Goal: Task Accomplishment & Management: Use online tool/utility

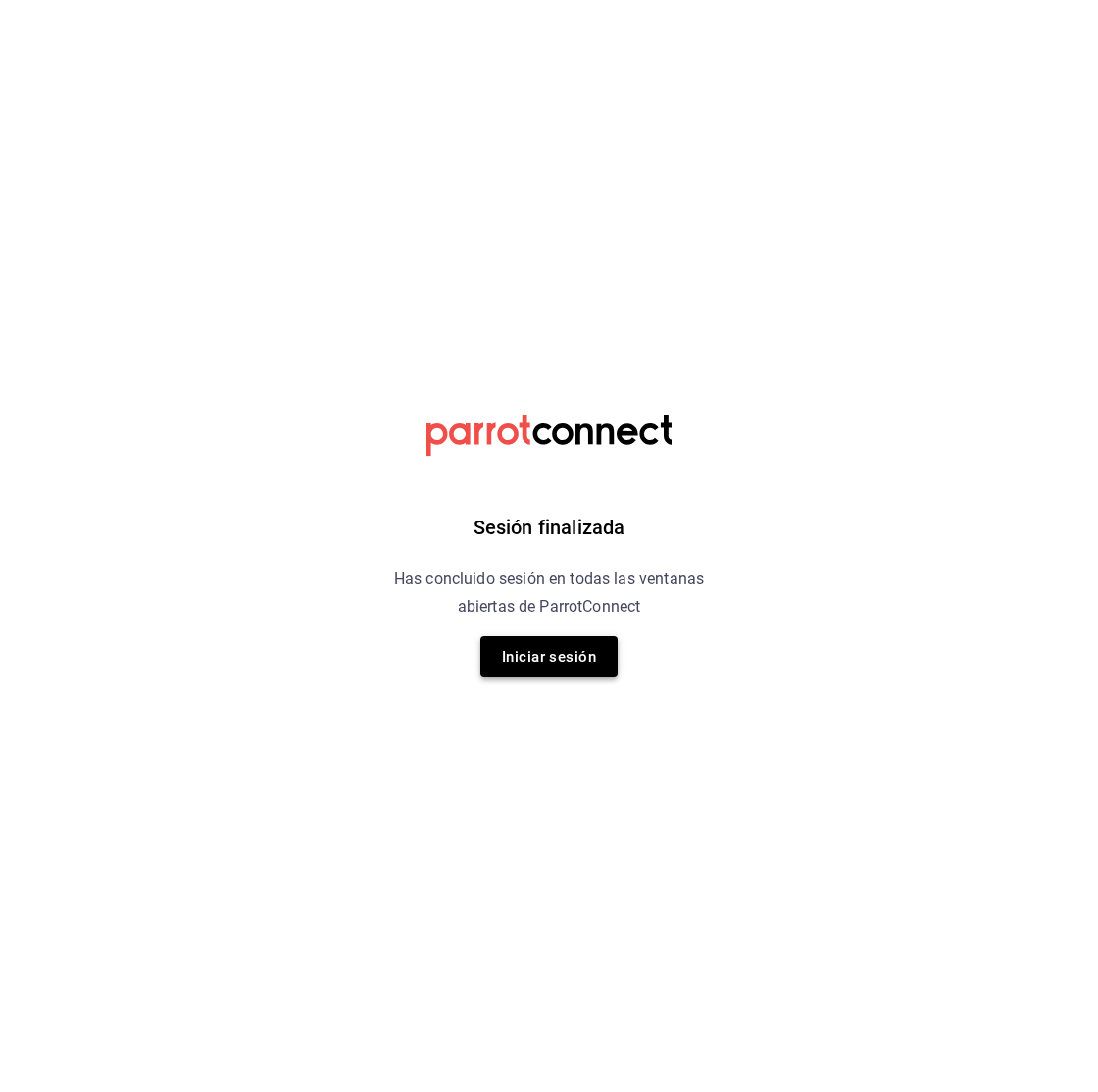
click at [495, 665] on button "Iniciar sesión" at bounding box center [549, 657] width 138 height 41
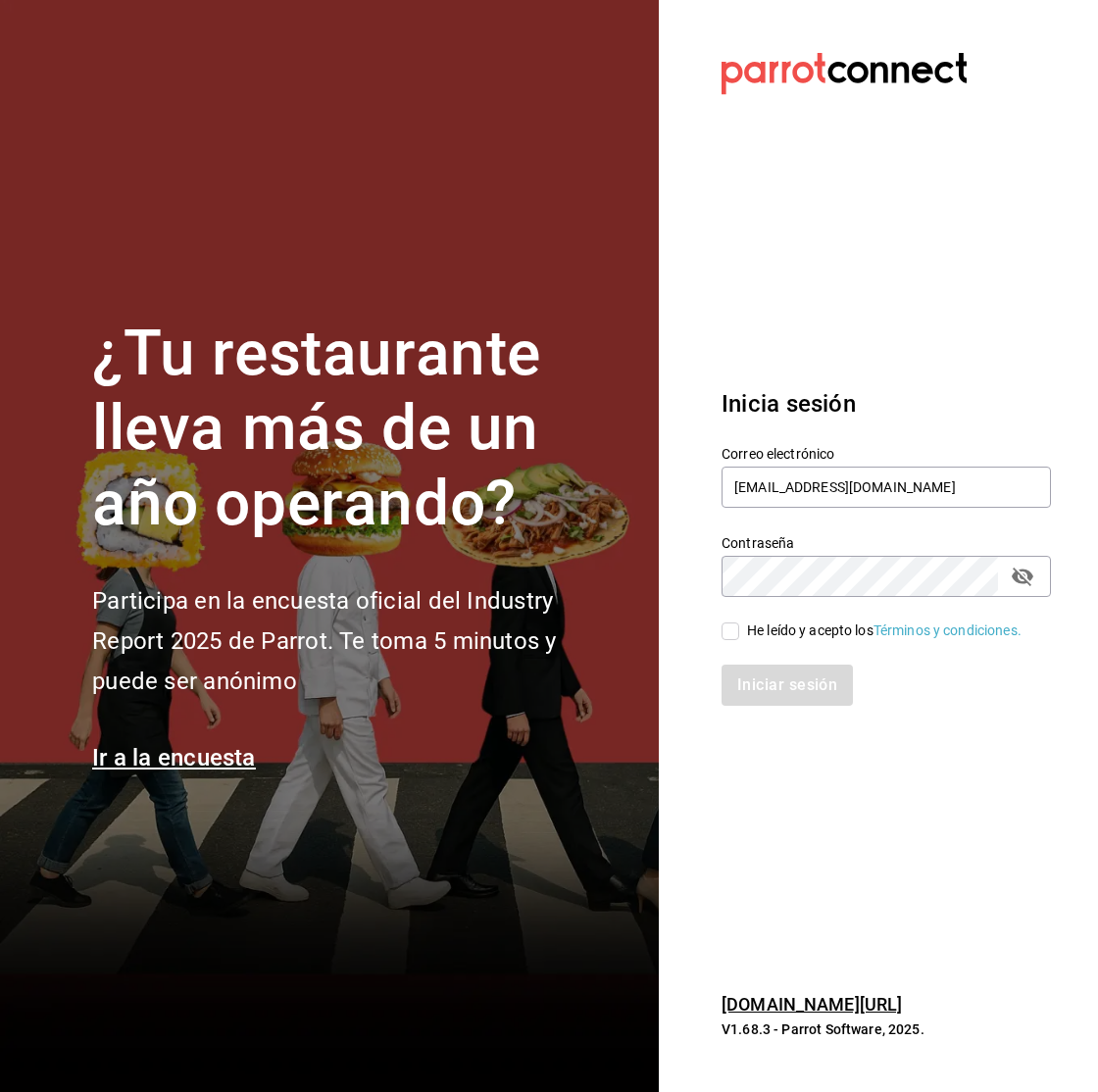
click at [735, 641] on div "Iniciar sesión" at bounding box center [874, 673] width 353 height 65
click at [731, 628] on input "He leído y acepto los Términos y condiciones." at bounding box center [730, 631] width 18 height 18
checkbox input "true"
click at [738, 677] on button "Iniciar sesión" at bounding box center [788, 685] width 134 height 41
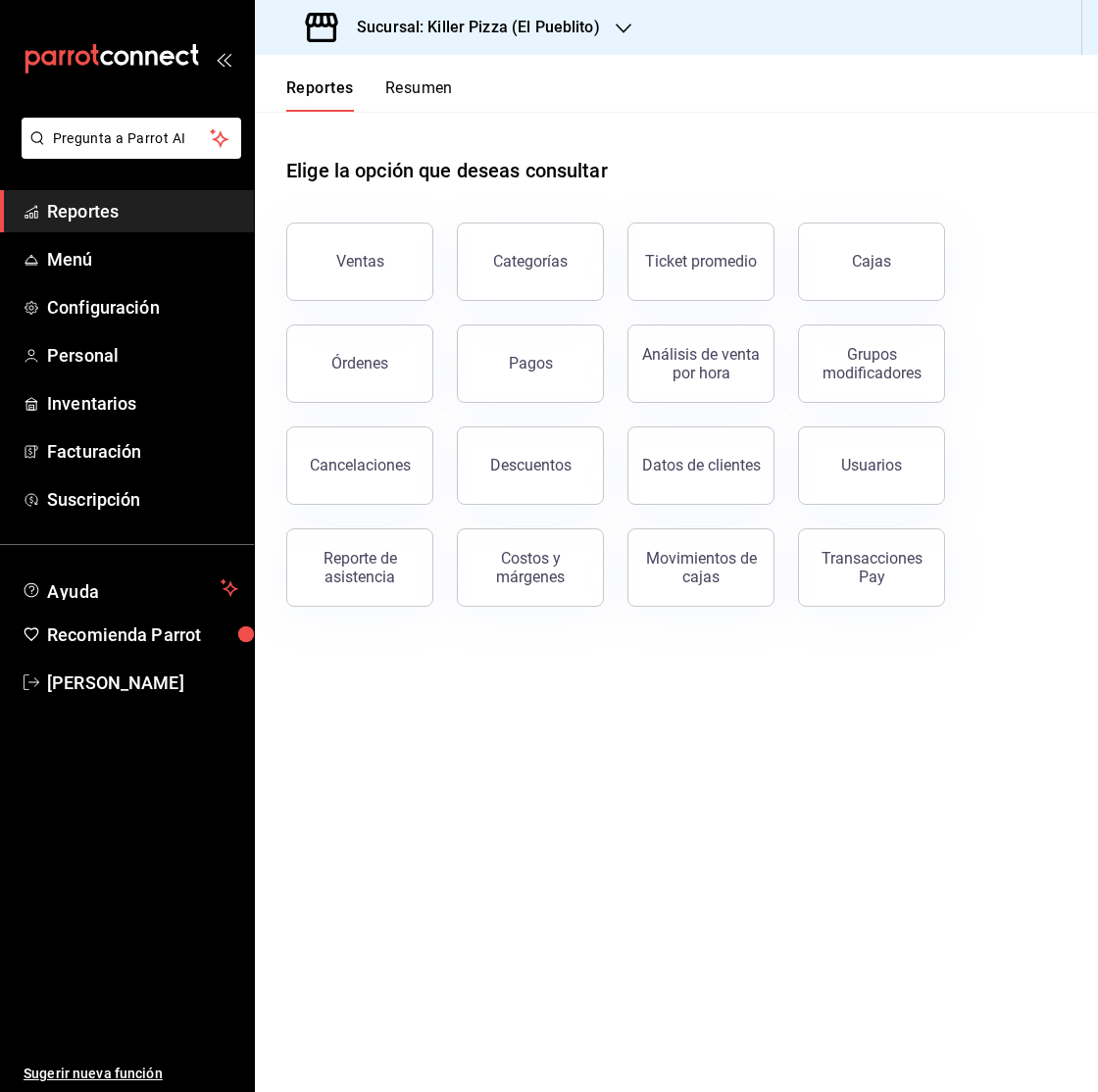
click at [632, 30] on div "Sucursal: Killer Pizza (El Pueblito)" at bounding box center [454, 28] width 369 height 55
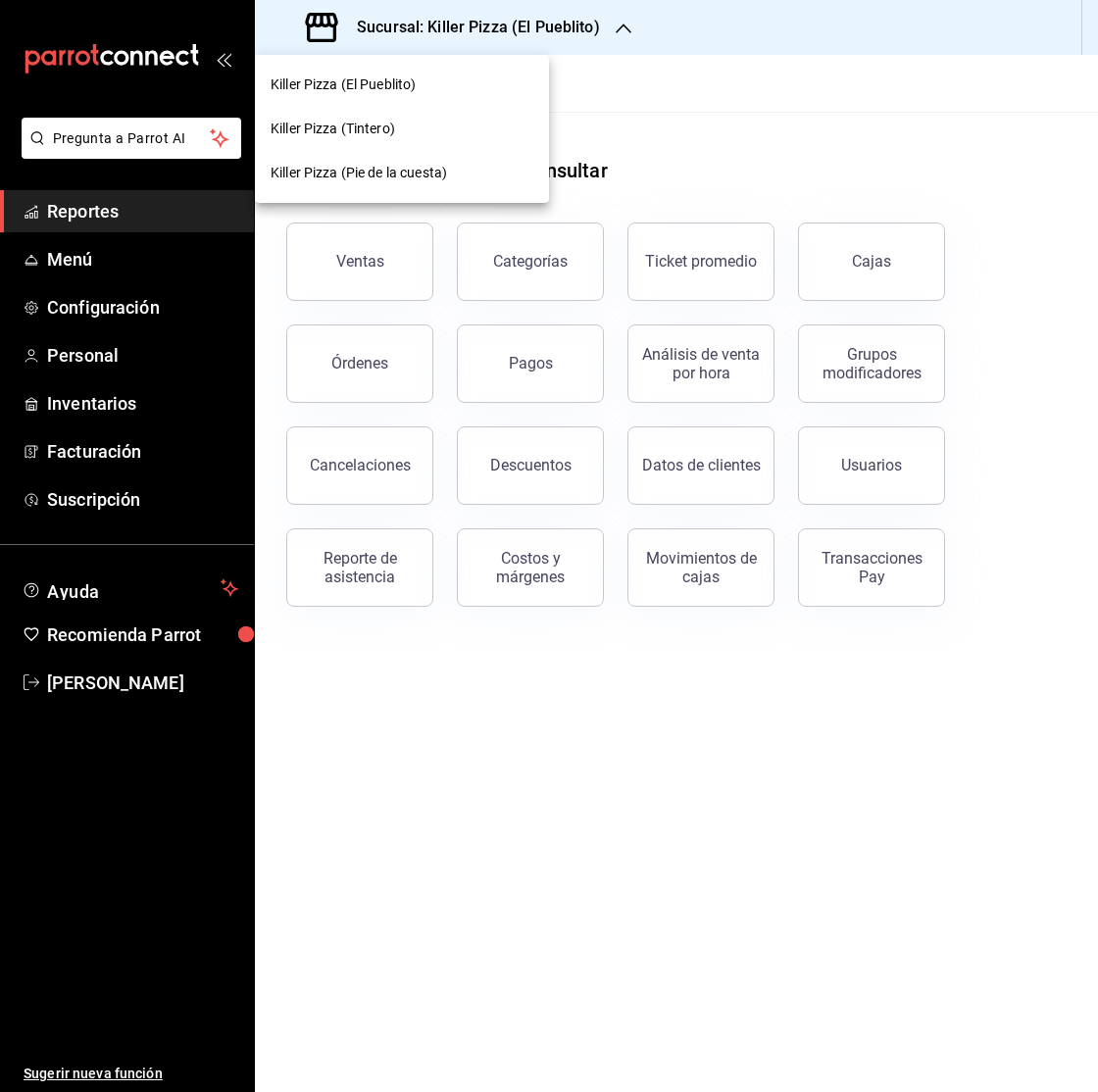
click at [504, 154] on div "Killer Pizza (Pie de la cuesta)" at bounding box center [401, 173] width 294 height 44
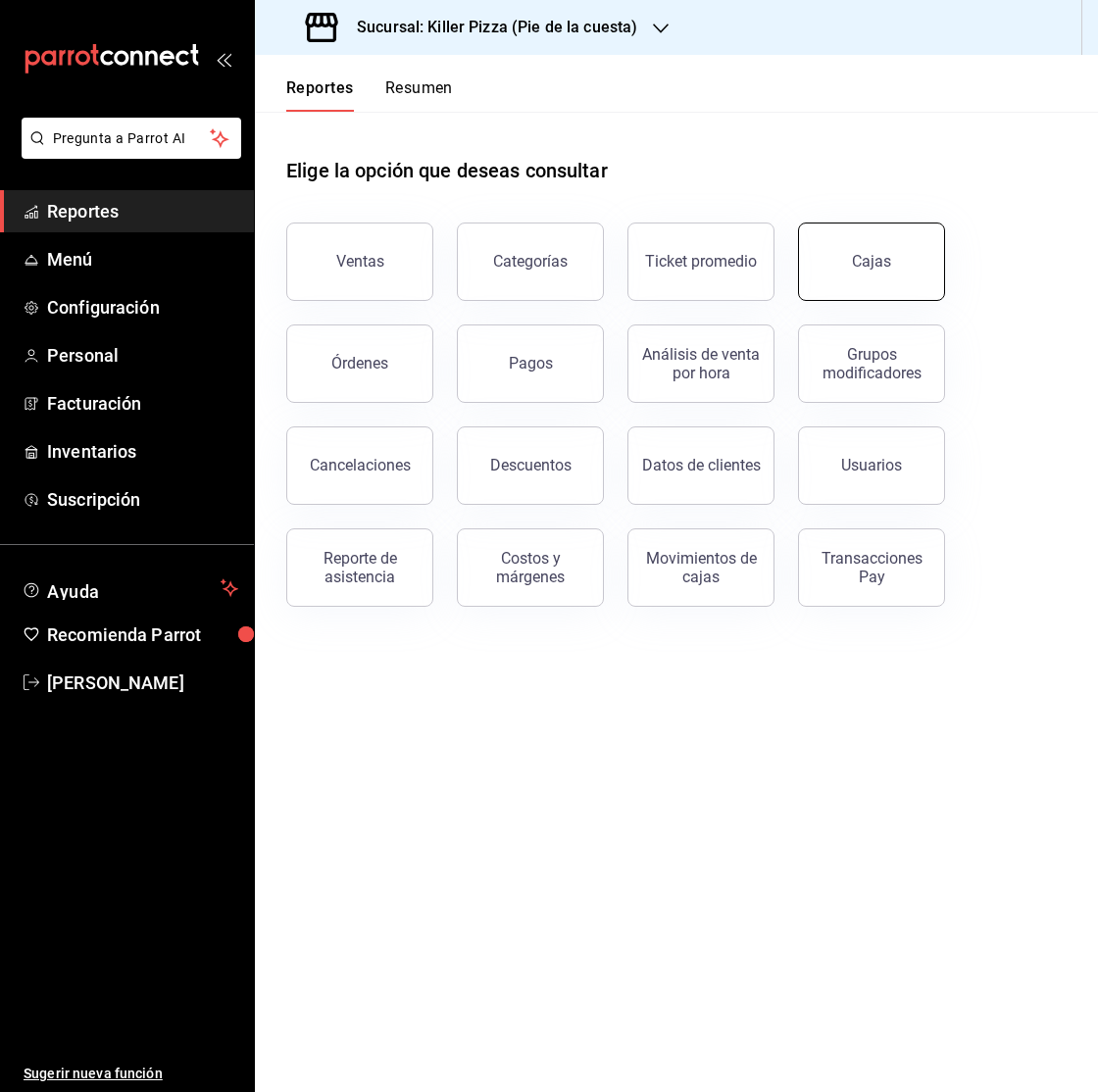
click at [868, 262] on div "Cajas" at bounding box center [871, 260] width 39 height 19
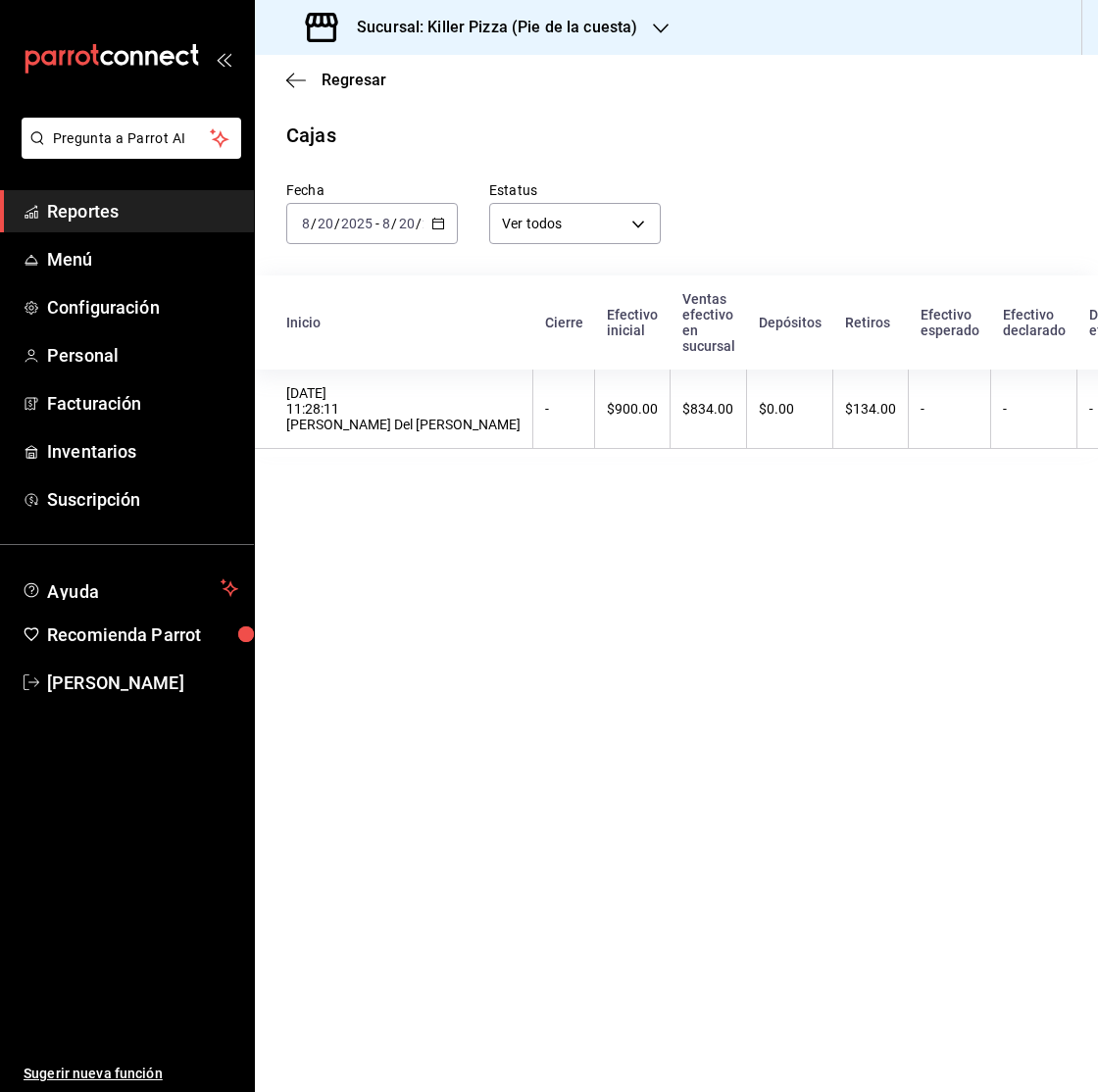
click at [449, 232] on div "[DATE] [DATE] - [DATE] [DATE]" at bounding box center [372, 223] width 171 height 41
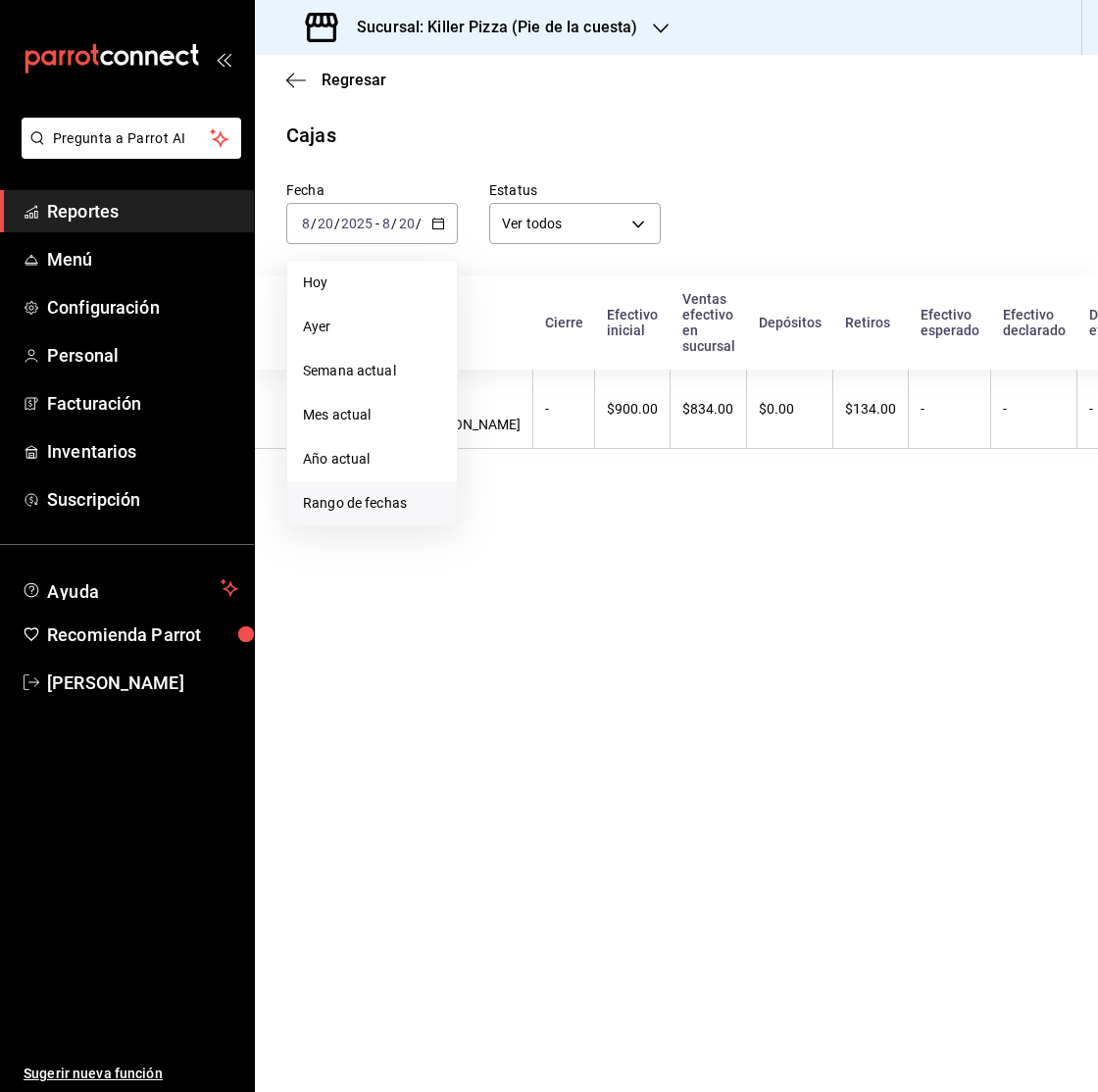
click at [416, 494] on span "Rango de fechas" at bounding box center [372, 502] width 139 height 21
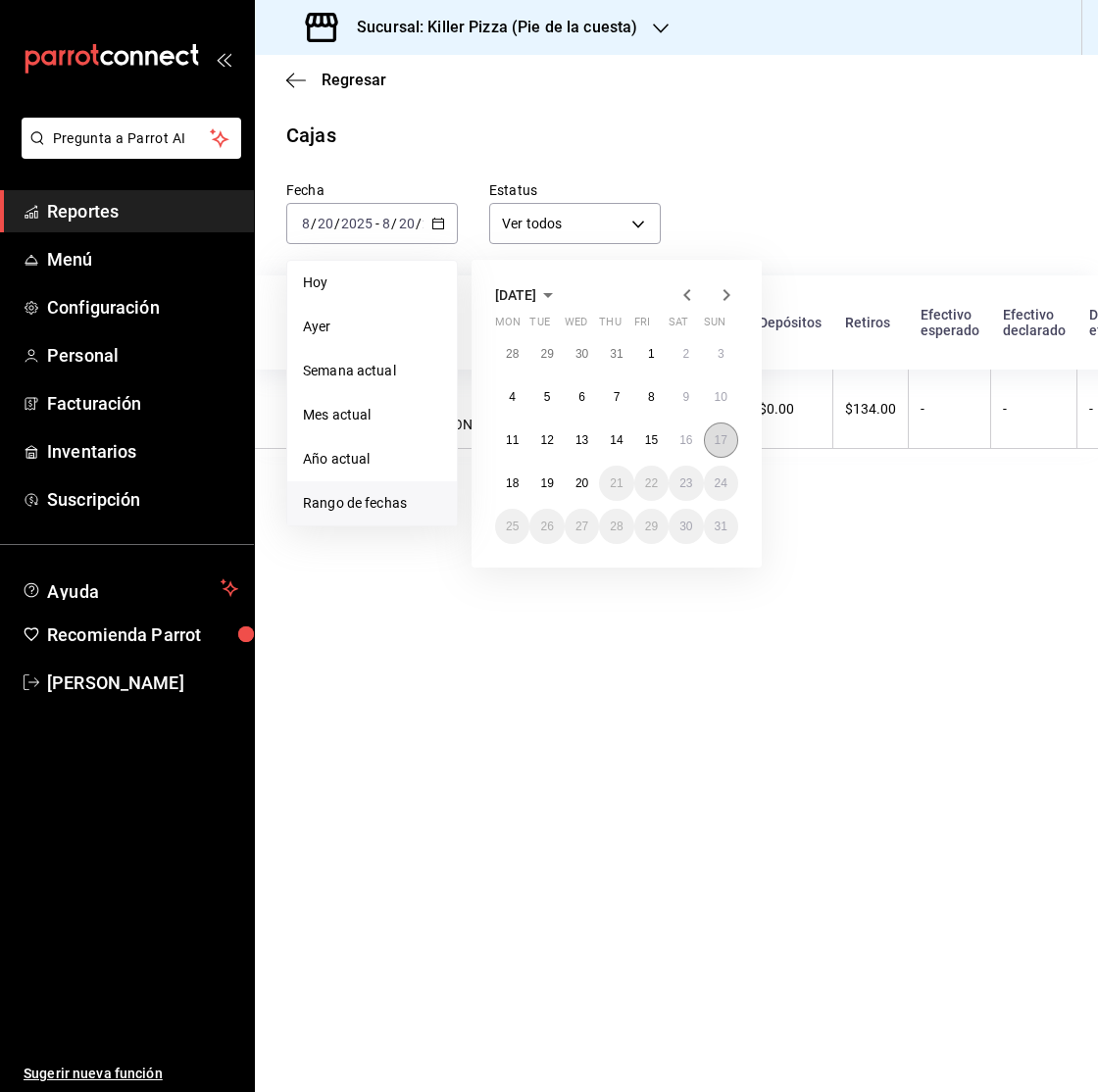
click at [731, 439] on button "17" at bounding box center [721, 440] width 34 height 35
click at [575, 483] on abbr "20" at bounding box center [581, 484] width 13 height 14
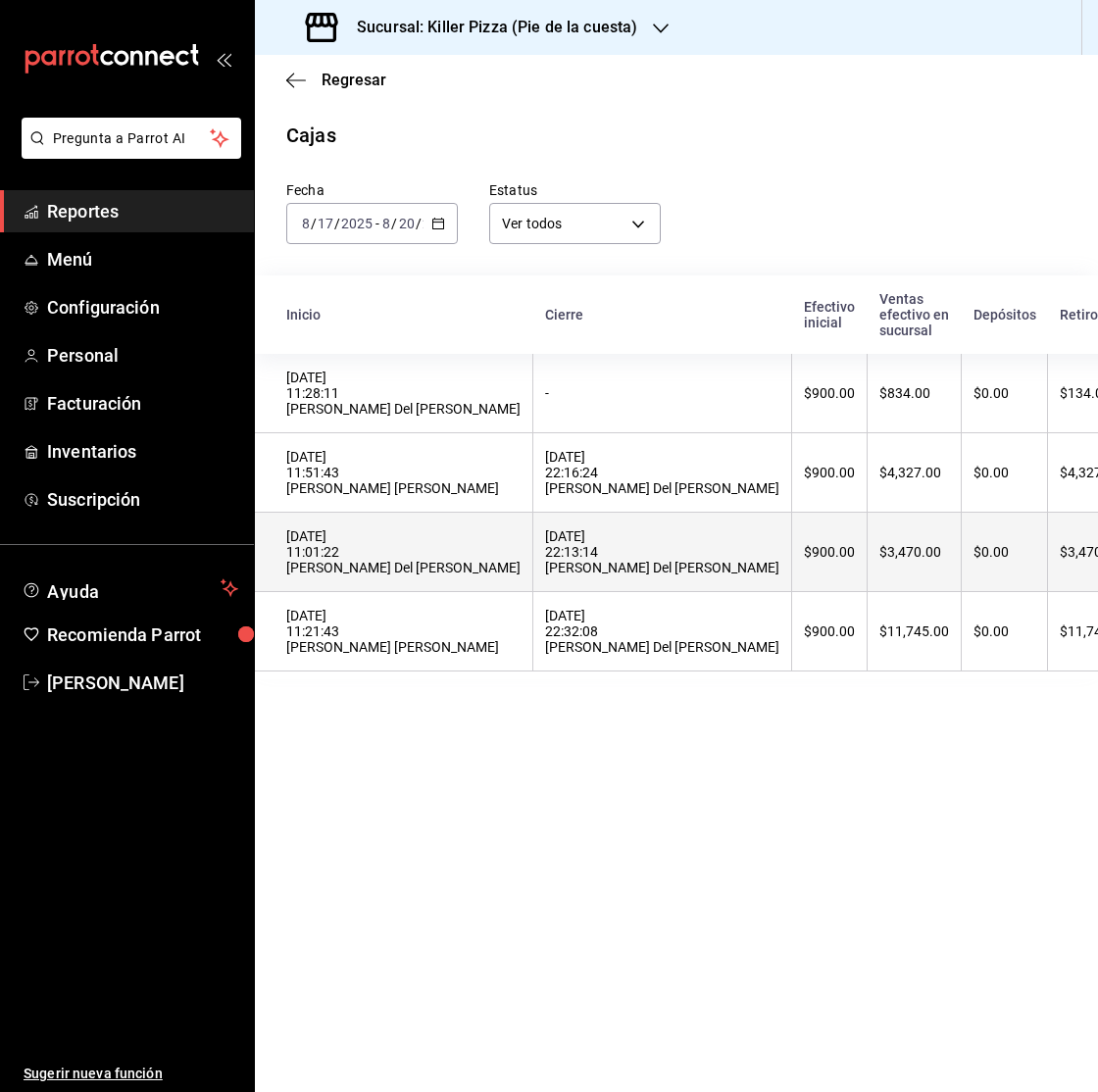
click at [408, 564] on div "[DATE] 11:01:22 [PERSON_NAME] Del [PERSON_NAME]" at bounding box center [403, 551] width 234 height 47
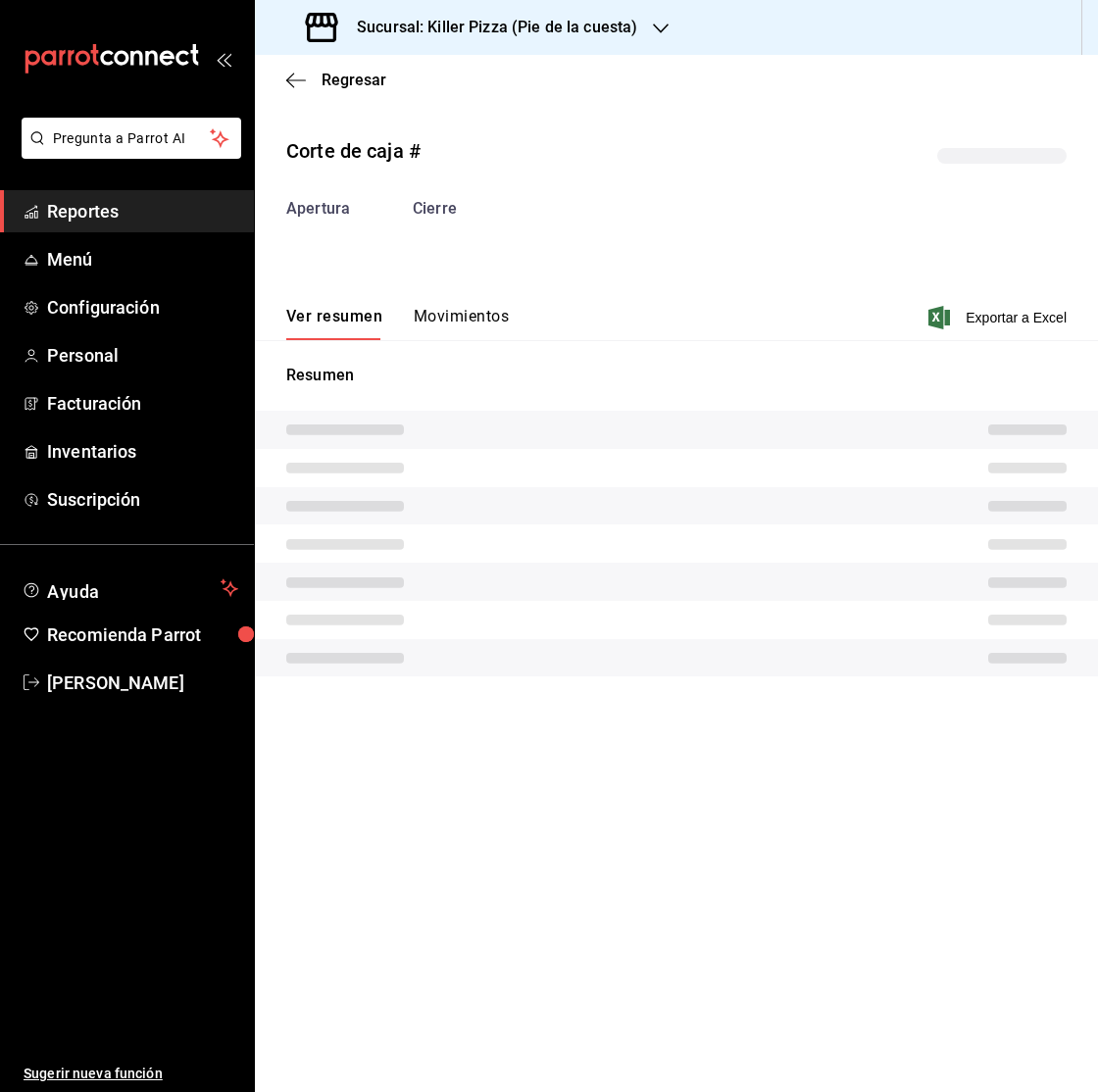
click at [445, 337] on button "Movimientos" at bounding box center [461, 323] width 95 height 33
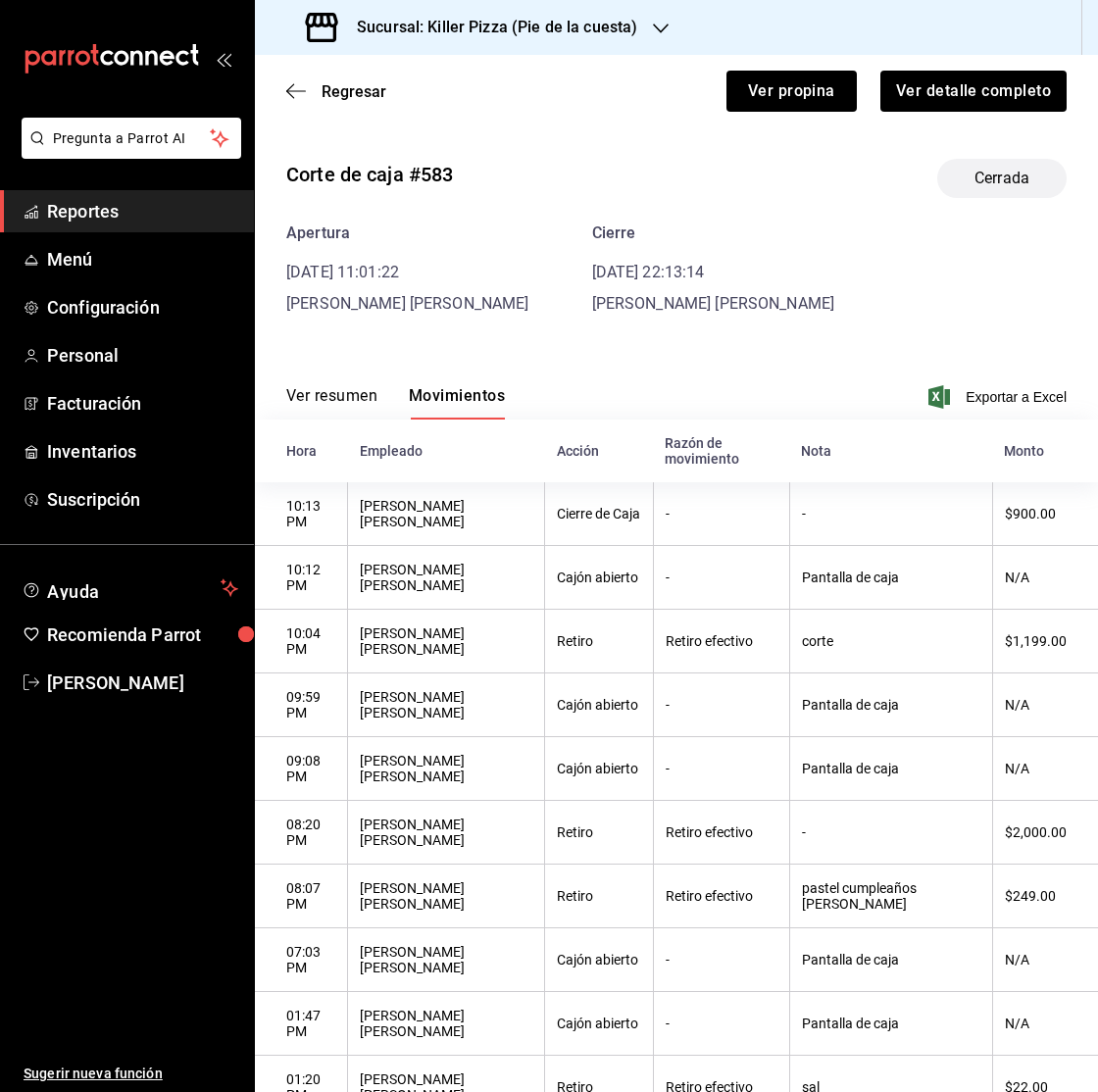
click at [333, 399] on button "Ver resumen" at bounding box center [331, 403] width 91 height 33
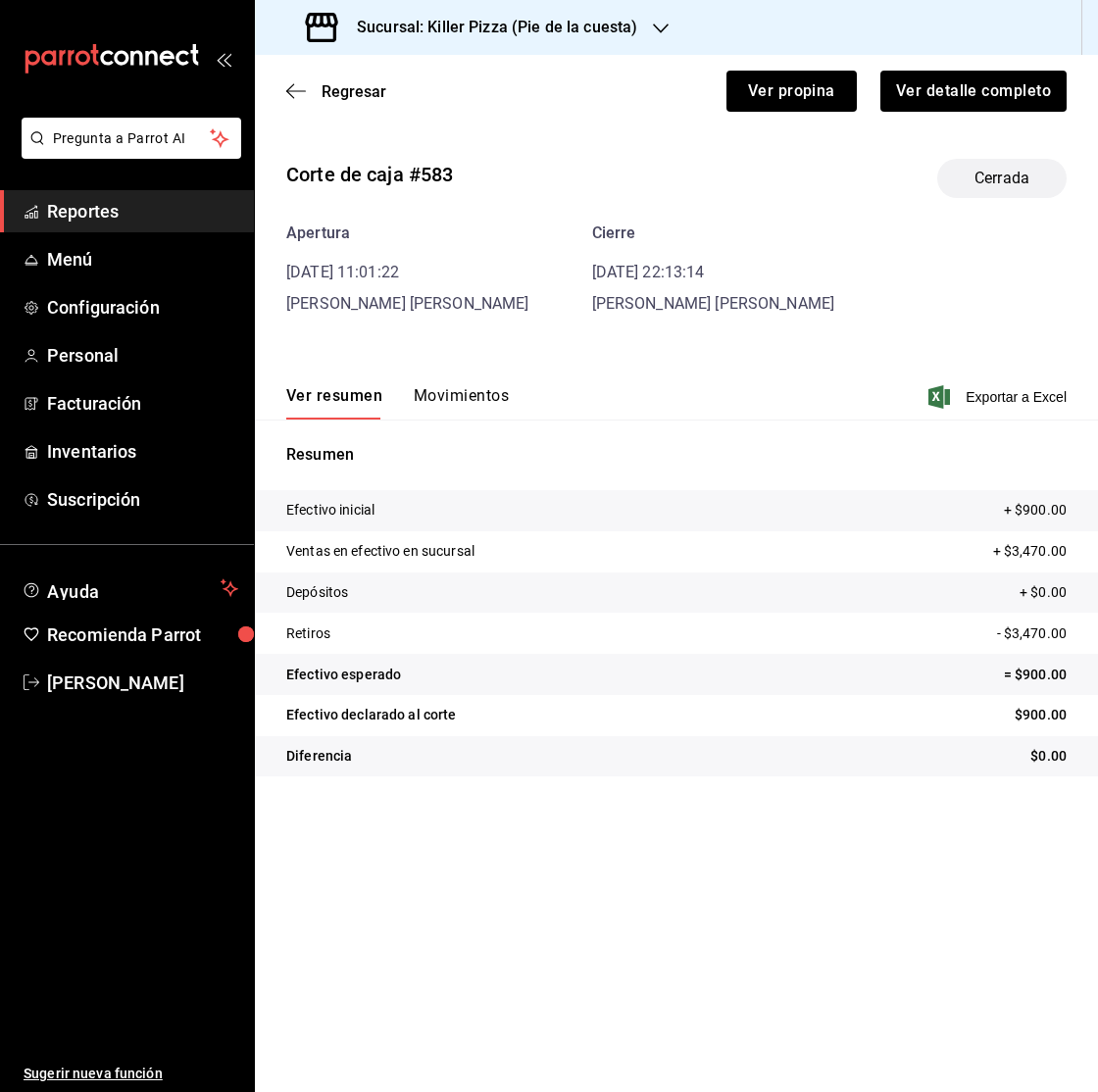
click at [452, 393] on button "Movimientos" at bounding box center [461, 403] width 95 height 33
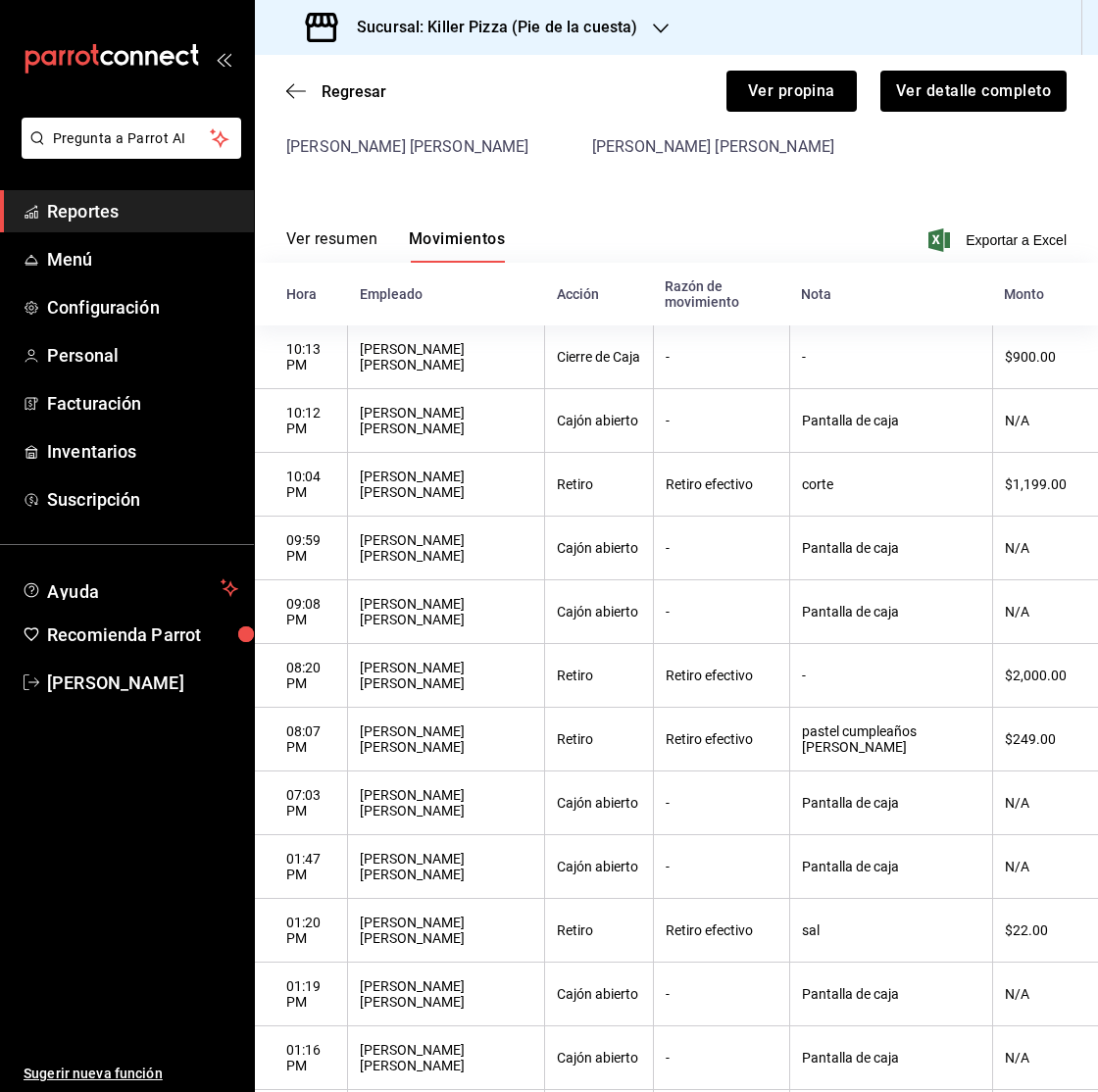
scroll to position [279, 0]
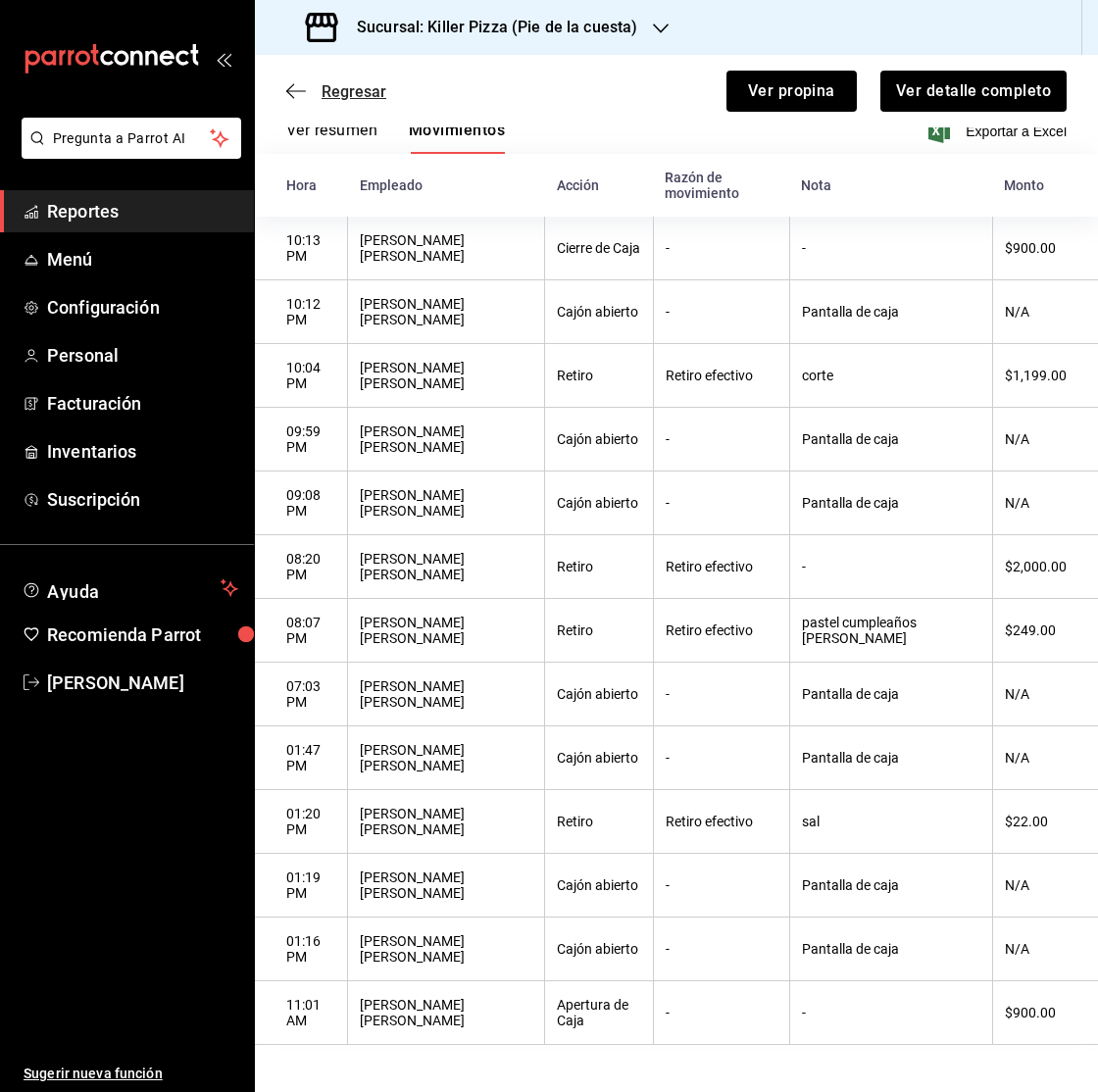
click at [313, 87] on span "Regresar" at bounding box center [336, 91] width 100 height 19
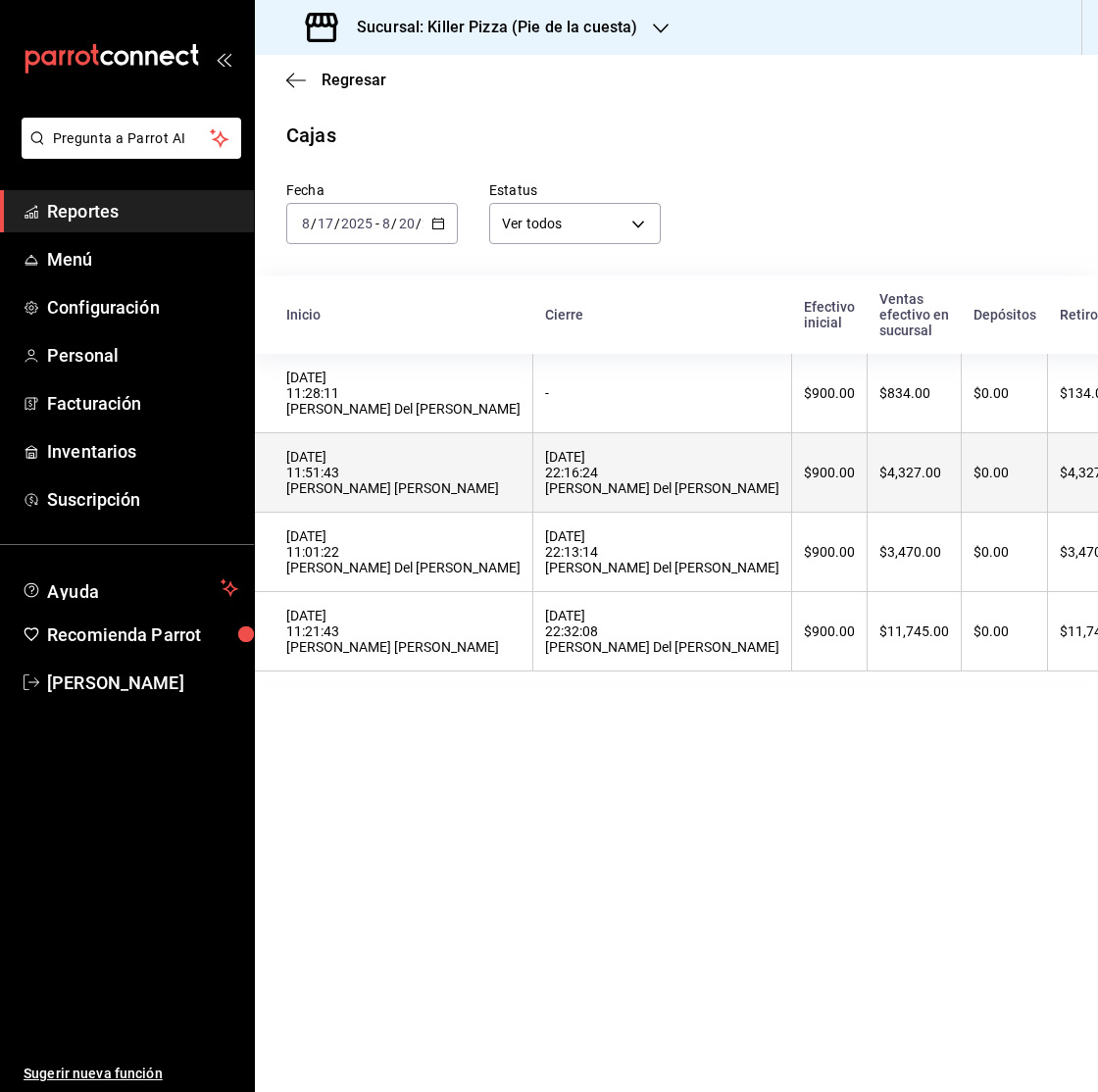
click at [792, 467] on th "$900.00" at bounding box center [830, 473] width 76 height 80
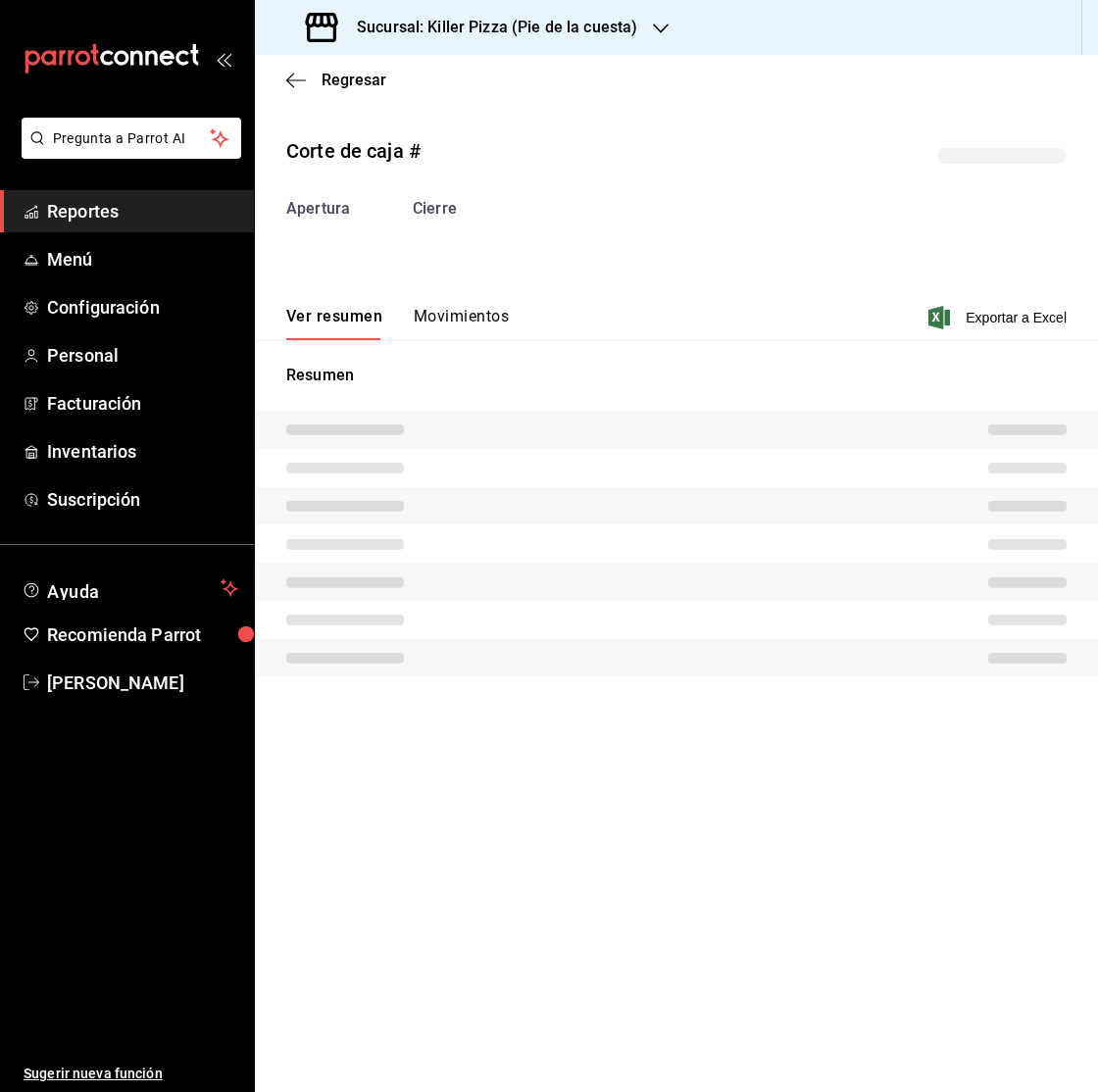
click at [485, 344] on div "Resumen" at bounding box center [675, 520] width 842 height 360
click at [479, 326] on button "Movimientos" at bounding box center [461, 323] width 95 height 33
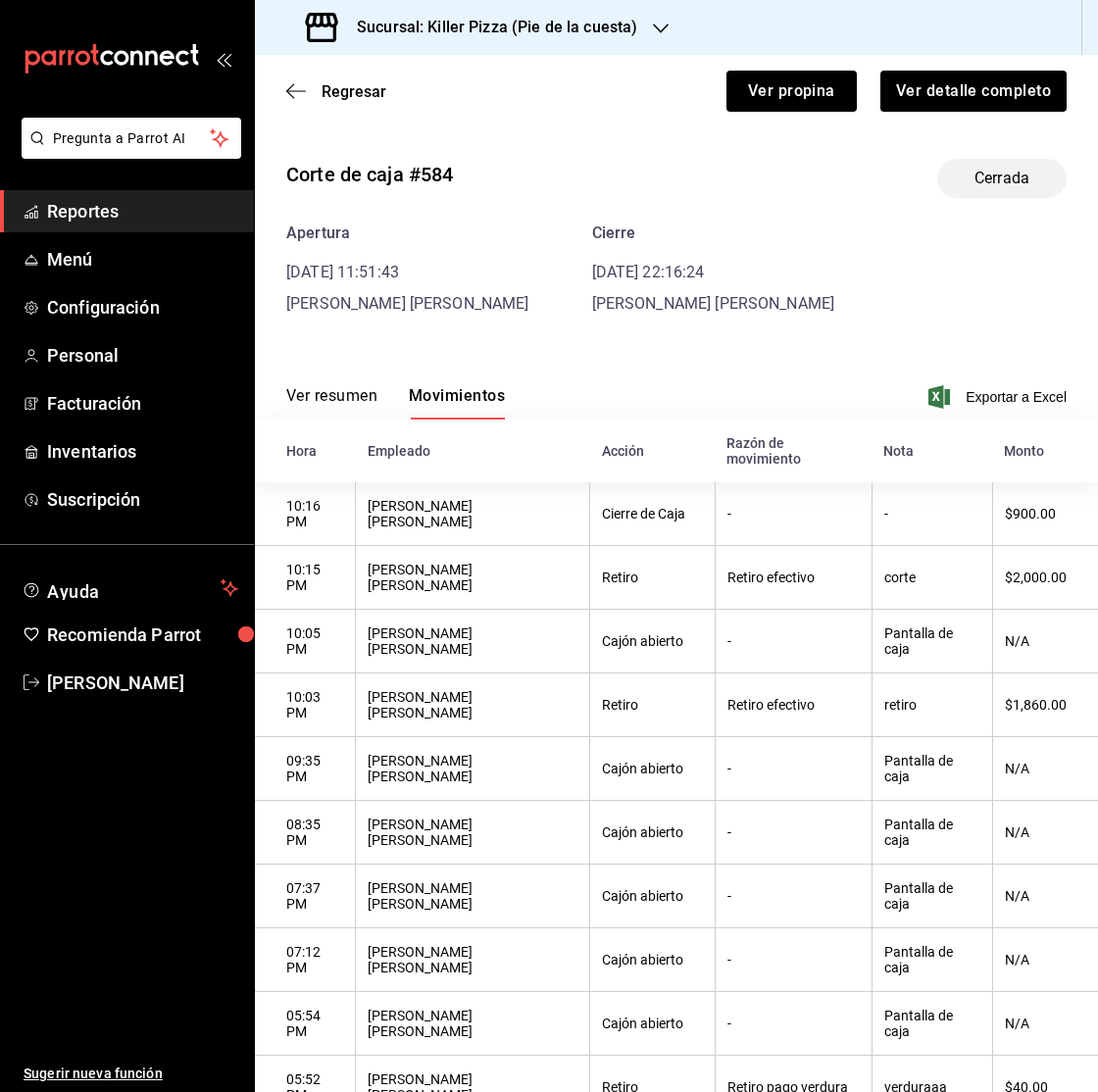
click at [362, 391] on button "Ver resumen" at bounding box center [331, 403] width 91 height 33
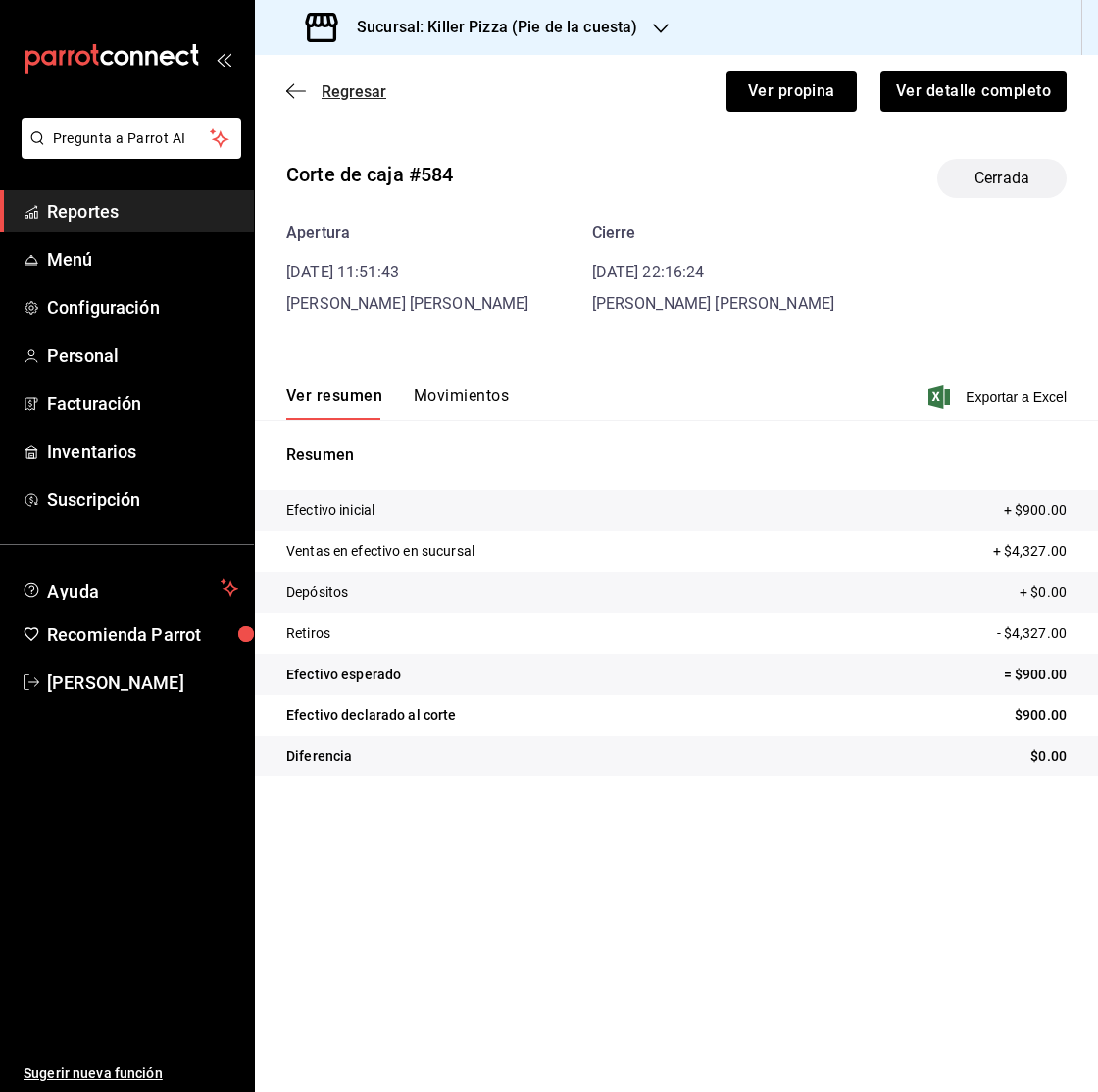
click at [318, 92] on span "Regresar" at bounding box center [336, 91] width 100 height 19
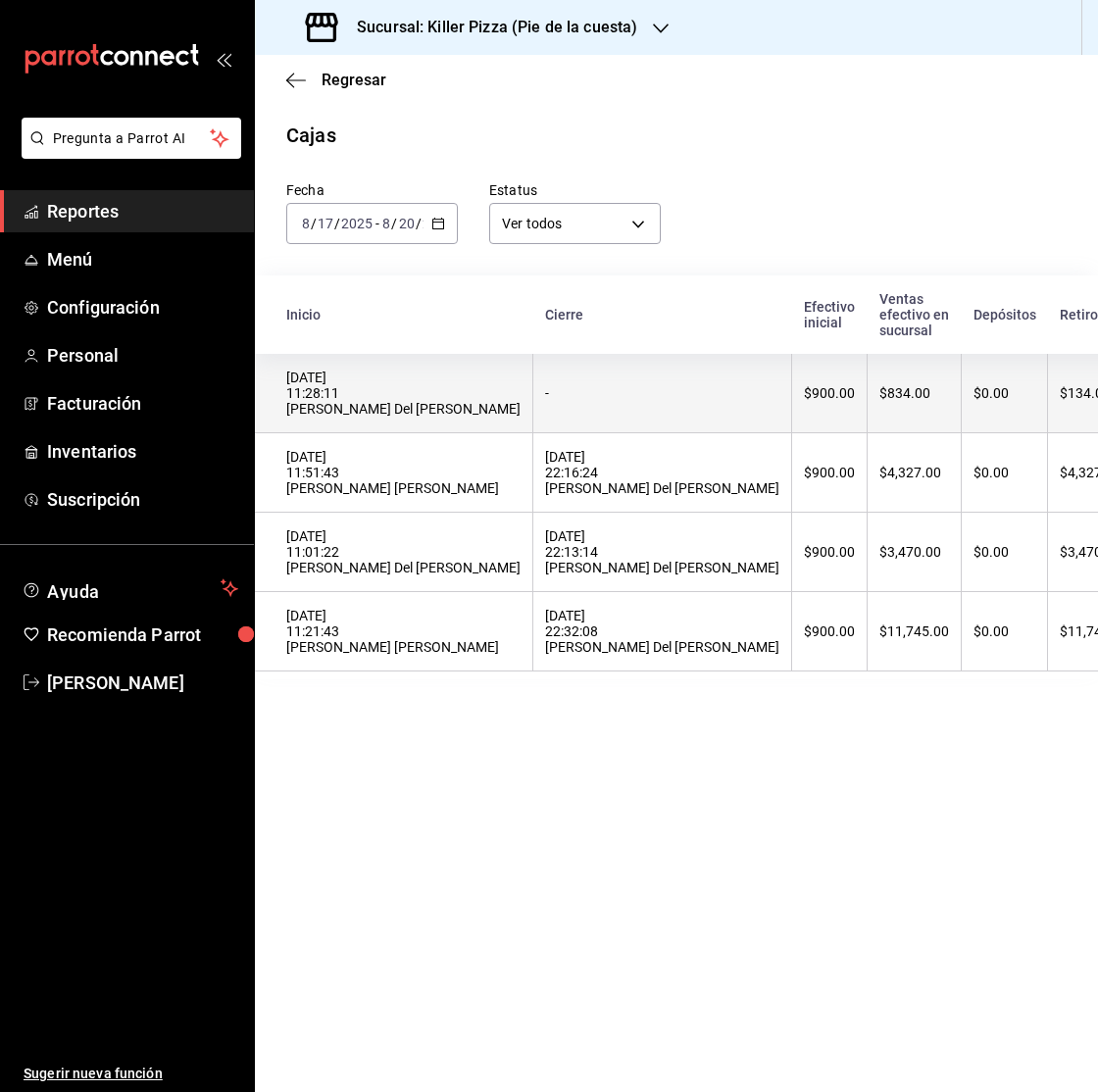
click at [879, 392] on div "$834.00" at bounding box center [913, 393] width 70 height 16
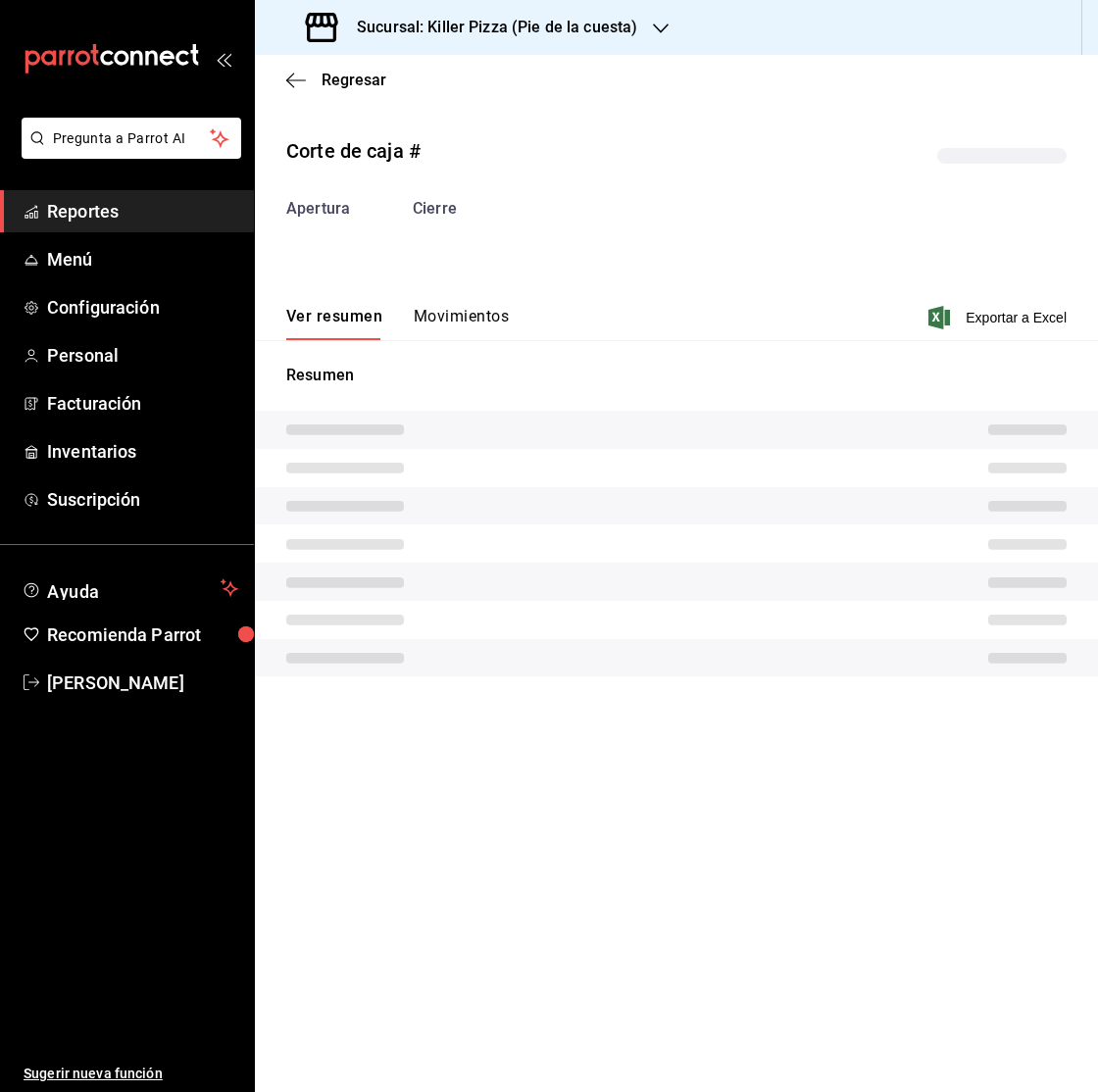
click at [460, 318] on button "Movimientos" at bounding box center [461, 323] width 95 height 33
